Goal: Information Seeking & Learning: Learn about a topic

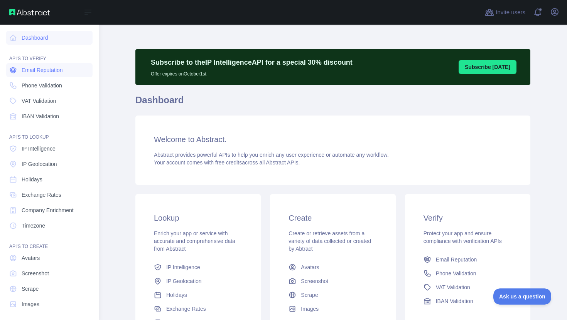
click at [34, 71] on span "Email Reputation" at bounding box center [42, 70] width 41 height 8
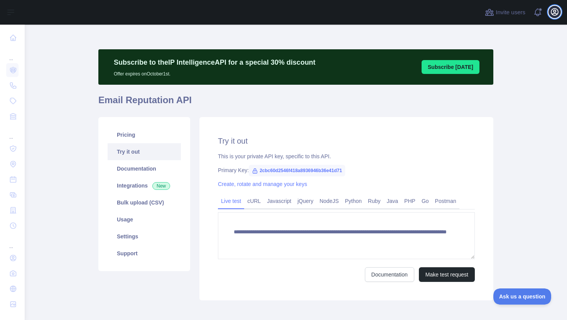
click at [554, 13] on icon "button" at bounding box center [554, 11] width 7 height 7
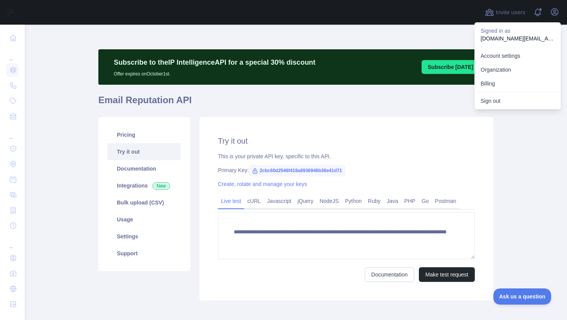
click at [505, 91] on div "Account settings Organization Billing" at bounding box center [517, 69] width 86 height 45
click at [504, 84] on button "Billing" at bounding box center [517, 84] width 86 height 14
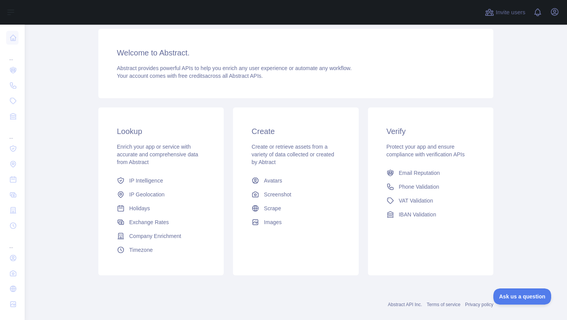
scroll to position [99, 0]
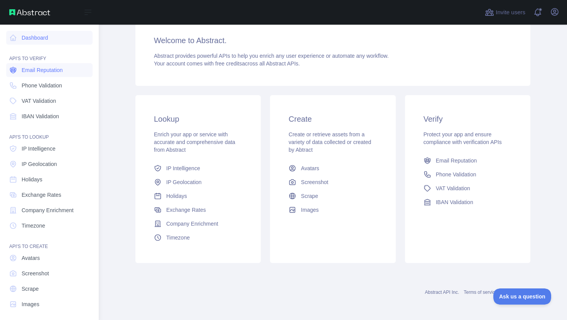
click at [28, 72] on span "Email Reputation" at bounding box center [42, 70] width 41 height 8
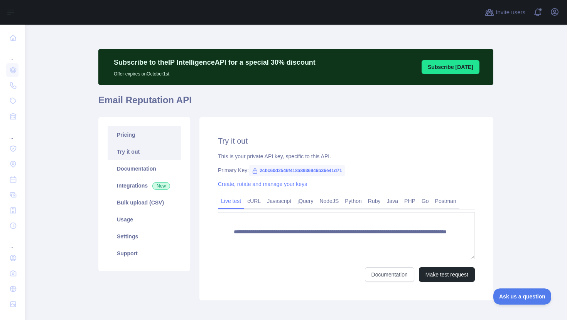
click at [133, 136] on link "Pricing" at bounding box center [144, 134] width 73 height 17
